Goal: Communication & Community: Participate in discussion

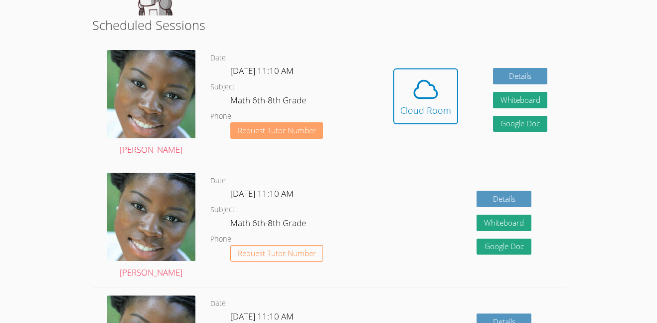
scroll to position [247, 0]
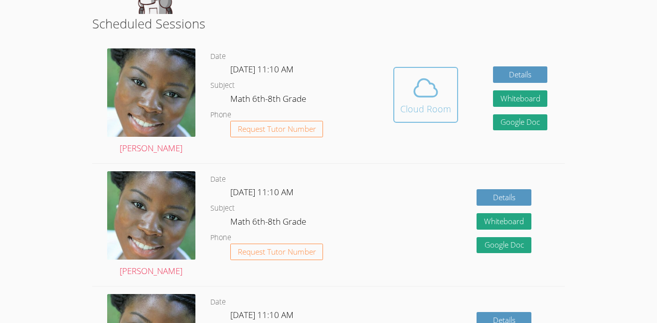
click at [427, 115] on div "Cloud Room" at bounding box center [425, 109] width 51 height 14
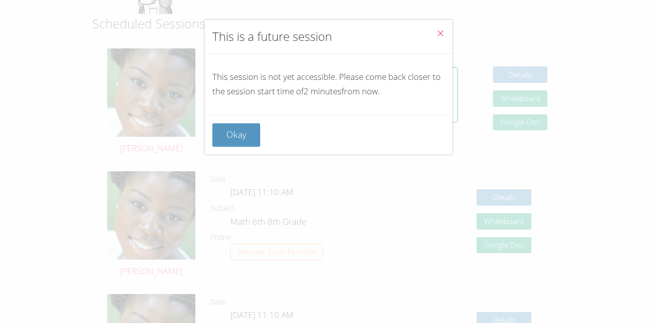
click at [447, 30] on button "Close" at bounding box center [440, 34] width 24 height 30
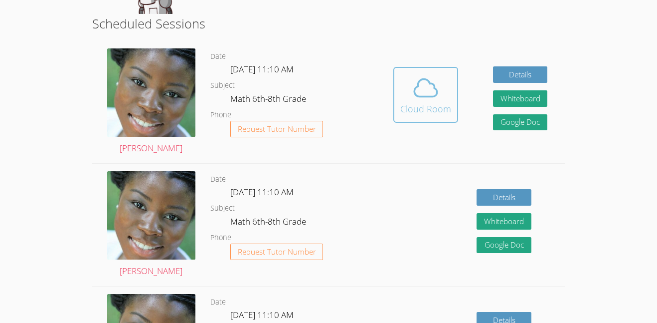
click at [429, 87] on icon at bounding box center [426, 88] width 28 height 28
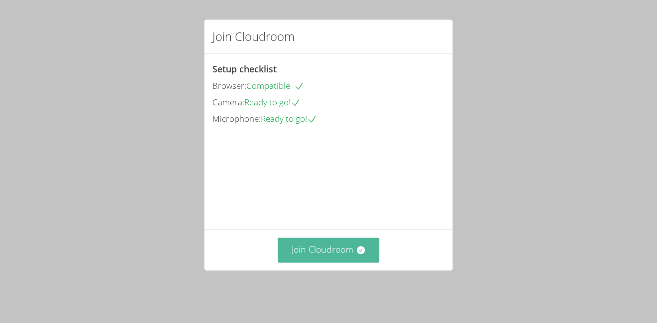
click at [345, 253] on button "Join Cloudroom" at bounding box center [329, 249] width 102 height 24
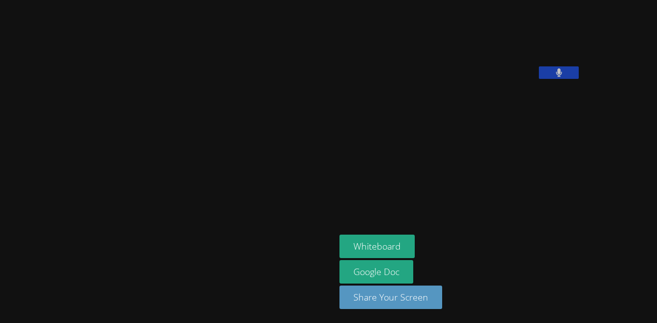
click at [539, 79] on button at bounding box center [559, 72] width 40 height 12
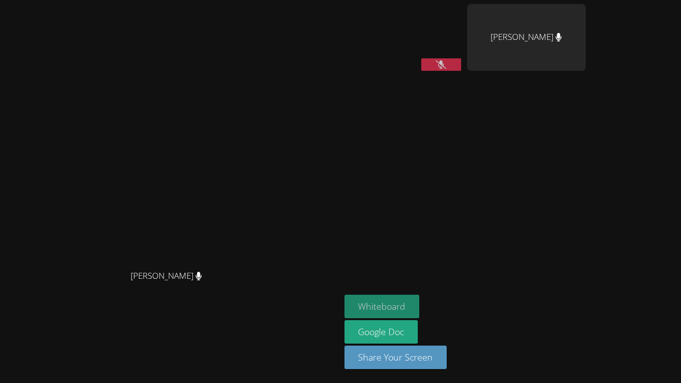
click at [420, 297] on button "Whiteboard" at bounding box center [382, 306] width 75 height 23
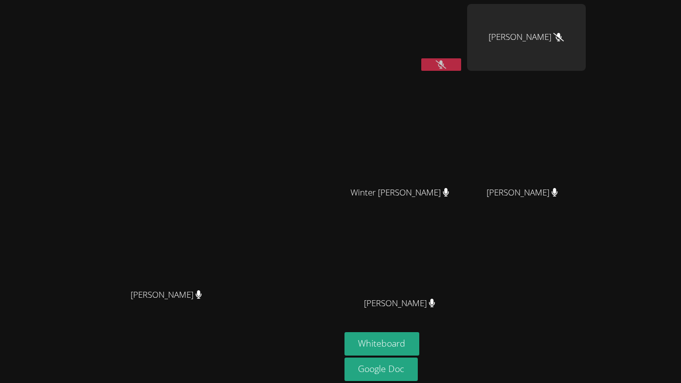
click at [446, 66] on icon at bounding box center [441, 64] width 10 height 8
click at [444, 66] on icon at bounding box center [441, 64] width 6 height 8
click at [446, 68] on icon at bounding box center [441, 64] width 10 height 8
click at [444, 68] on icon at bounding box center [441, 64] width 6 height 8
click at [446, 68] on icon at bounding box center [441, 64] width 10 height 8
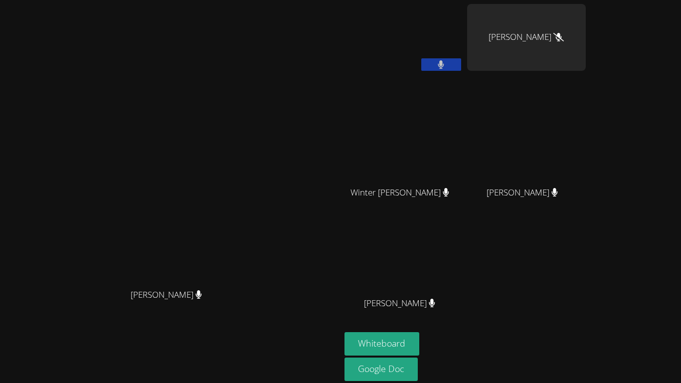
click at [444, 68] on icon at bounding box center [441, 64] width 6 height 8
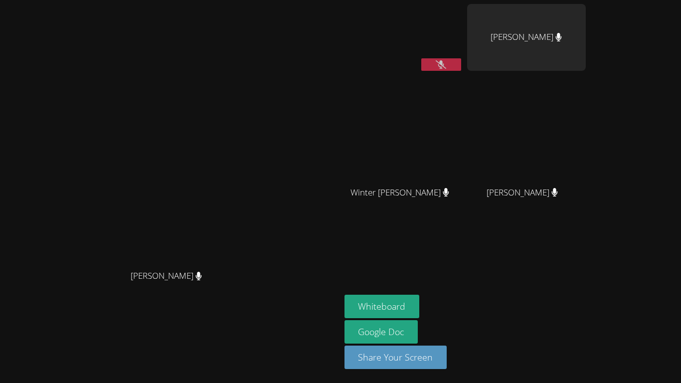
click at [586, 42] on div "[PERSON_NAME]" at bounding box center [526, 37] width 119 height 67
click at [463, 25] on video at bounding box center [404, 37] width 119 height 67
click at [461, 65] on button at bounding box center [441, 64] width 40 height 12
click at [461, 59] on button at bounding box center [441, 64] width 40 height 12
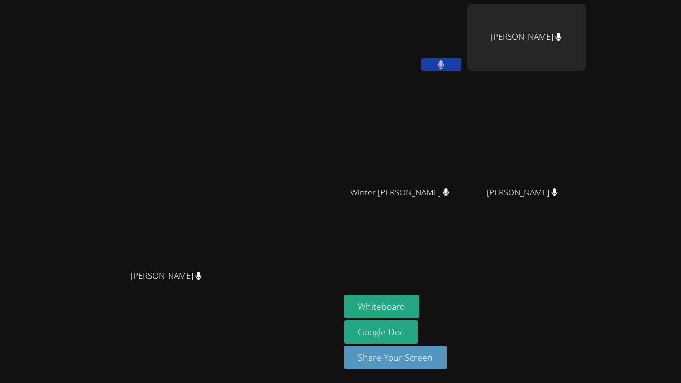
click at [461, 60] on button at bounding box center [441, 64] width 40 height 12
click at [463, 78] on div "Andromeda Snaketail" at bounding box center [404, 57] width 119 height 107
click at [446, 61] on icon at bounding box center [441, 64] width 10 height 8
click at [461, 61] on button at bounding box center [441, 64] width 40 height 12
click at [463, 76] on div "Andromeda Snaketail" at bounding box center [404, 57] width 119 height 107
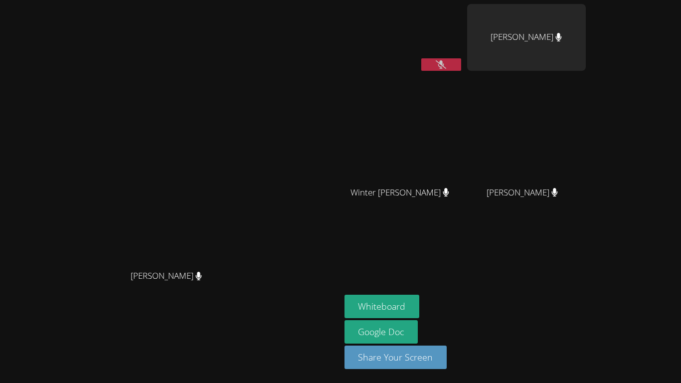
click at [463, 75] on div "Andromeda Snaketail" at bounding box center [404, 39] width 119 height 71
click at [463, 73] on div "Andromeda Snaketail" at bounding box center [404, 39] width 119 height 71
click at [461, 65] on button at bounding box center [441, 64] width 40 height 12
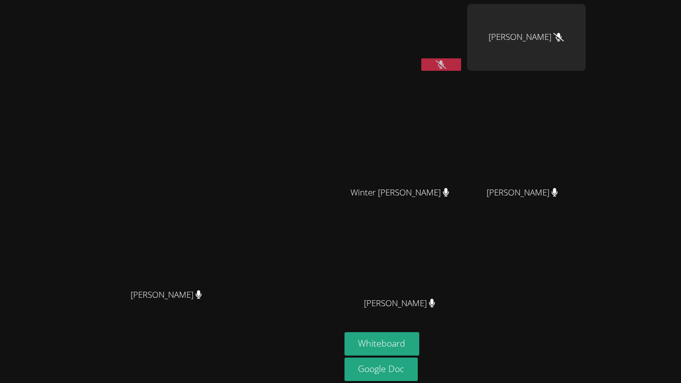
click at [461, 63] on button at bounding box center [441, 64] width 40 height 12
click at [463, 67] on video at bounding box center [404, 37] width 119 height 67
